Goal: Check status: Check status

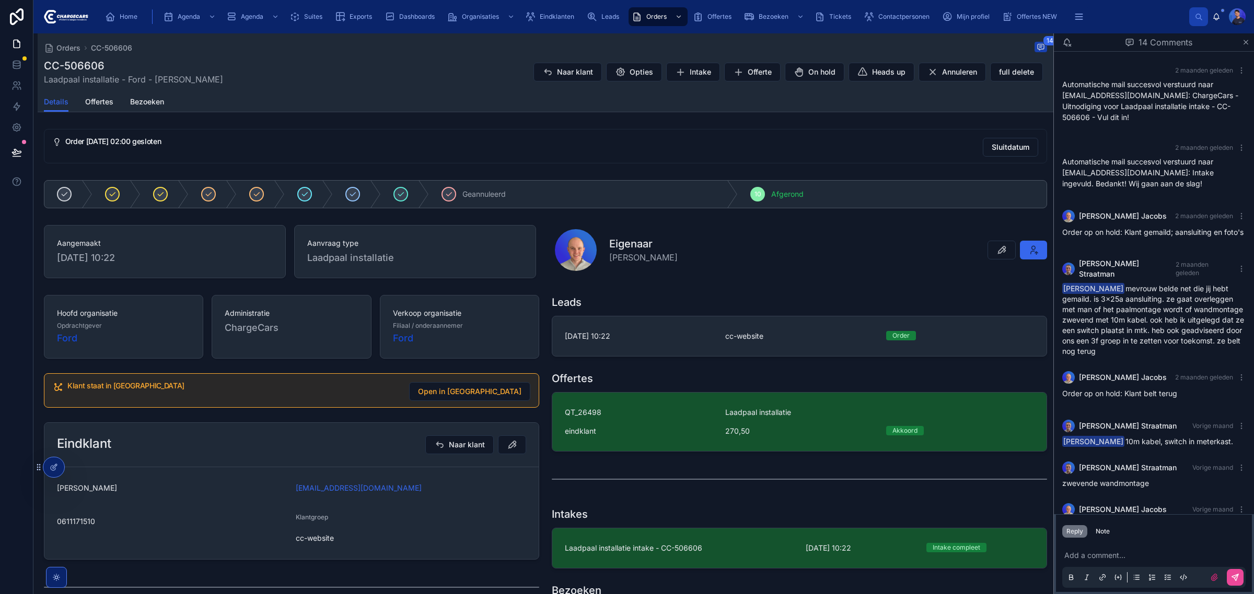
click at [547, 129] on div "Order 30-7-2025 02:00 gesloten Sluitdatum" at bounding box center [545, 146] width 1003 height 34
